Goal: Transaction & Acquisition: Obtain resource

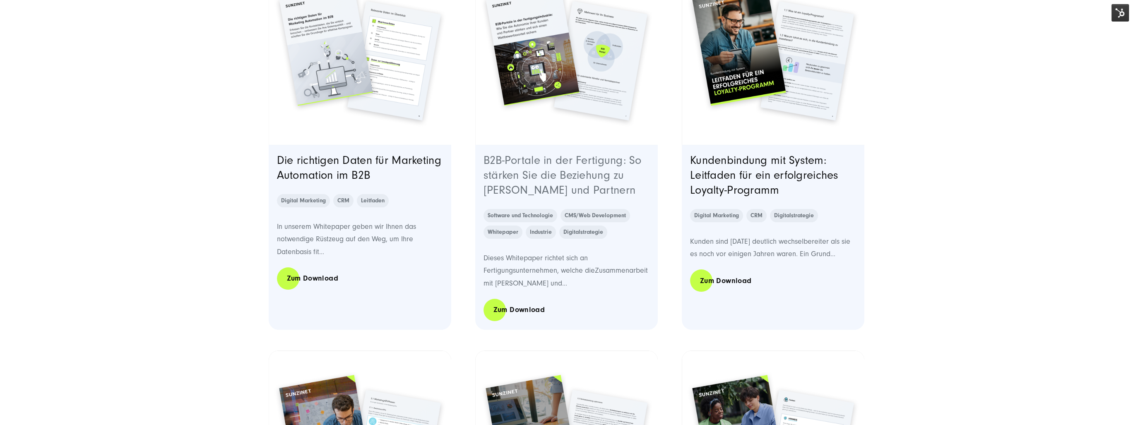
scroll to position [414, 0]
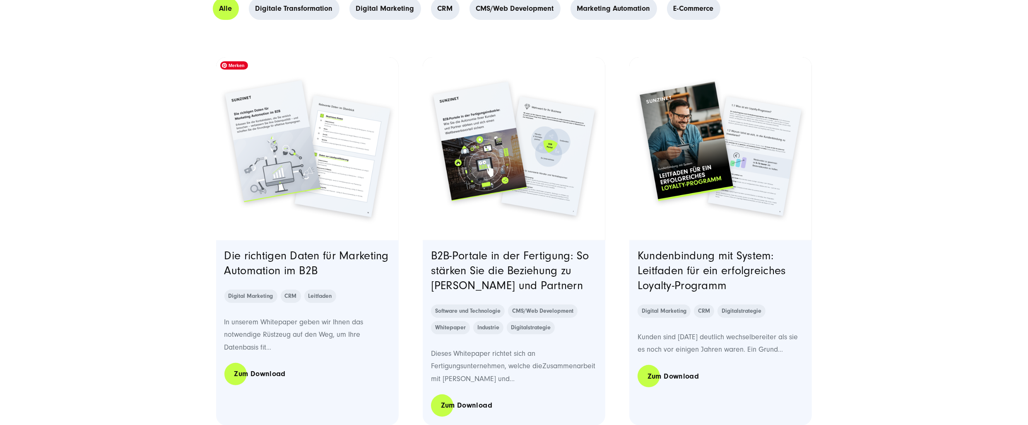
click at [283, 163] on img "Featured image: Zwei Seiten einer Broschüre von SUNZINET zum Thema „Die richtig…" at bounding box center [307, 148] width 186 height 186
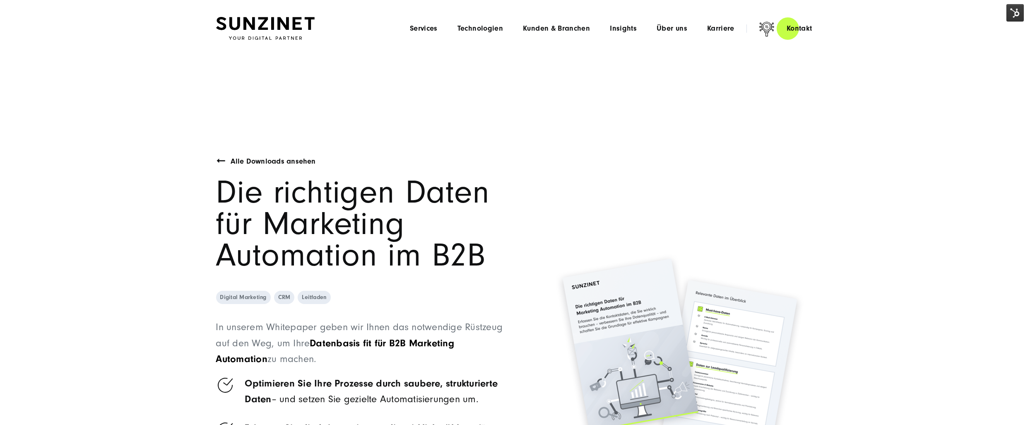
drag, startPoint x: 1014, startPoint y: 7, endPoint x: 1013, endPoint y: 23, distance: 16.6
click at [1014, 7] on img at bounding box center [1015, 12] width 17 height 17
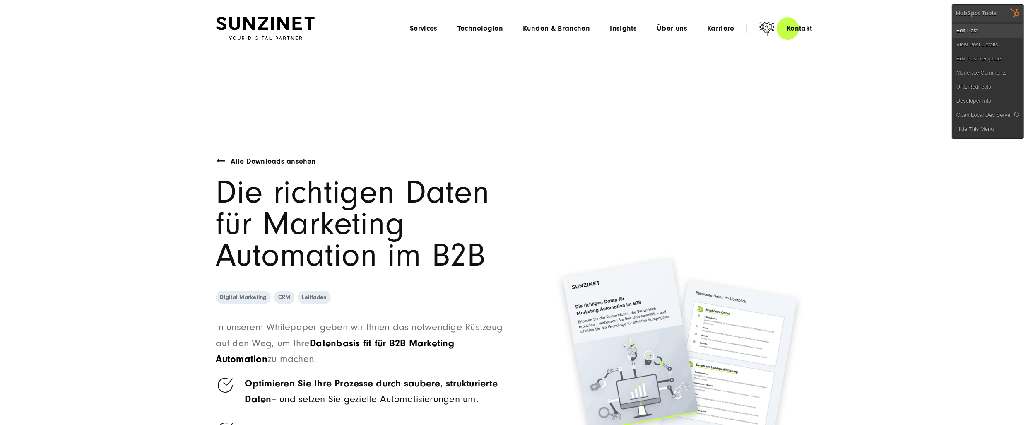
click at [1004, 31] on link "Edit Post" at bounding box center [987, 31] width 71 height 14
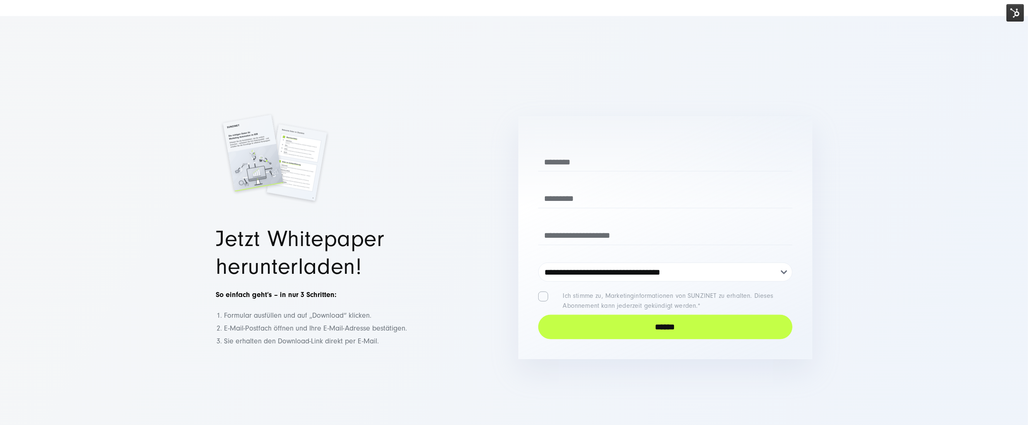
scroll to position [1656, 0]
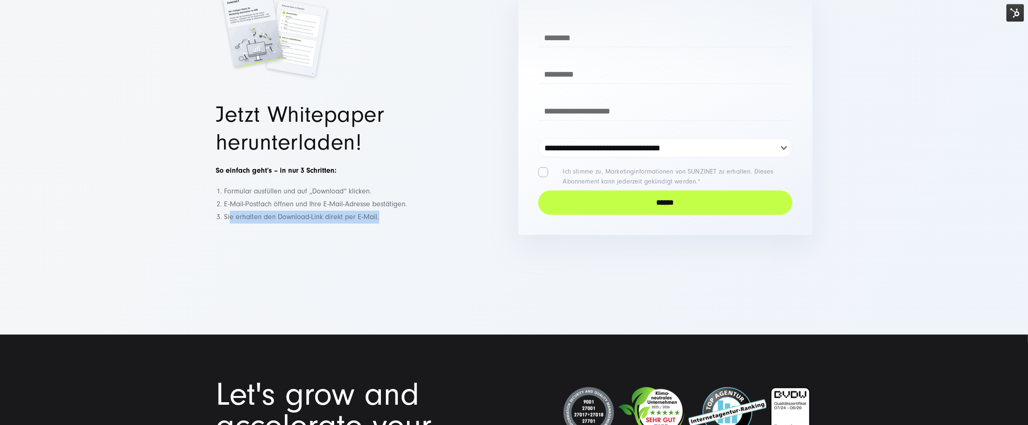
drag, startPoint x: 389, startPoint y: 200, endPoint x: 231, endPoint y: 208, distance: 157.9
click at [231, 208] on div "Jetzt Whitepaper herunterladen! So einfach geht’s – in nur 3 Schritten: Formula…" at bounding box center [363, 113] width 294 height 277
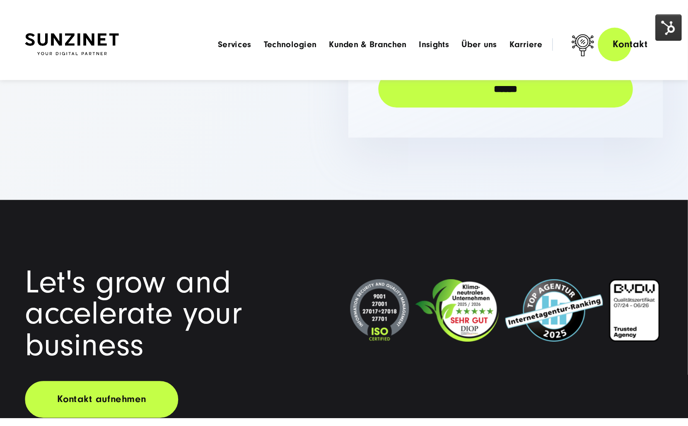
scroll to position [1494, 0]
